Goal: Task Accomplishment & Management: Manage account settings

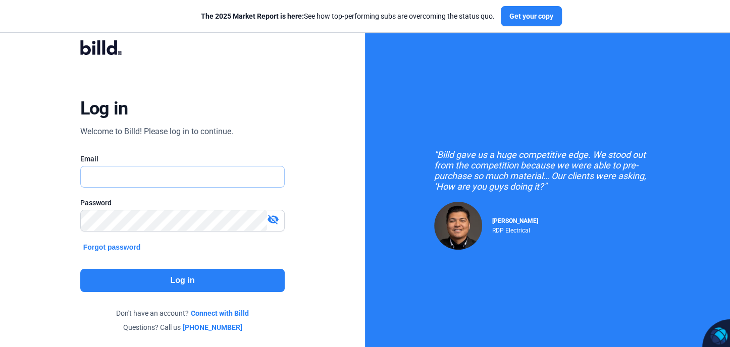
type input "[EMAIL_ADDRESS][DOMAIN_NAME]"
click at [170, 284] on button "Log in" at bounding box center [182, 280] width 205 height 23
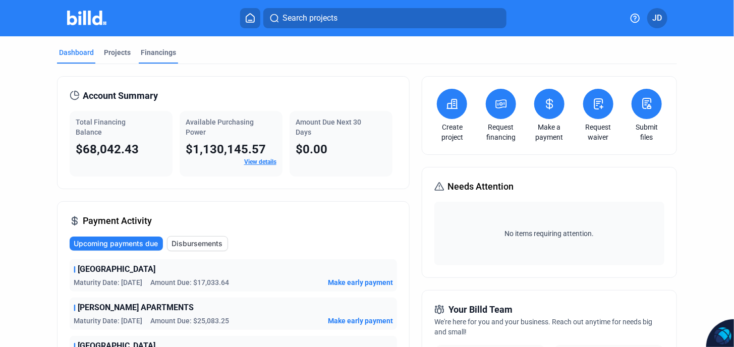
click at [154, 53] on div "Financings" at bounding box center [158, 52] width 35 height 10
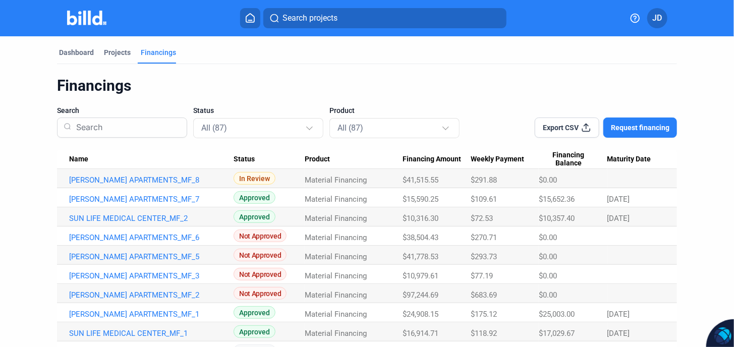
click at [408, 185] on Amount "$41,515.55" at bounding box center [437, 178] width 69 height 19
click at [413, 180] on span "$41,515.55" at bounding box center [421, 180] width 36 height 9
click at [417, 180] on span "$41,515.55" at bounding box center [421, 180] width 36 height 9
drag, startPoint x: 417, startPoint y: 180, endPoint x: 422, endPoint y: 200, distance: 20.7
click at [422, 200] on span "$15,590.25" at bounding box center [421, 199] width 36 height 9
